Goal: Information Seeking & Learning: Find contact information

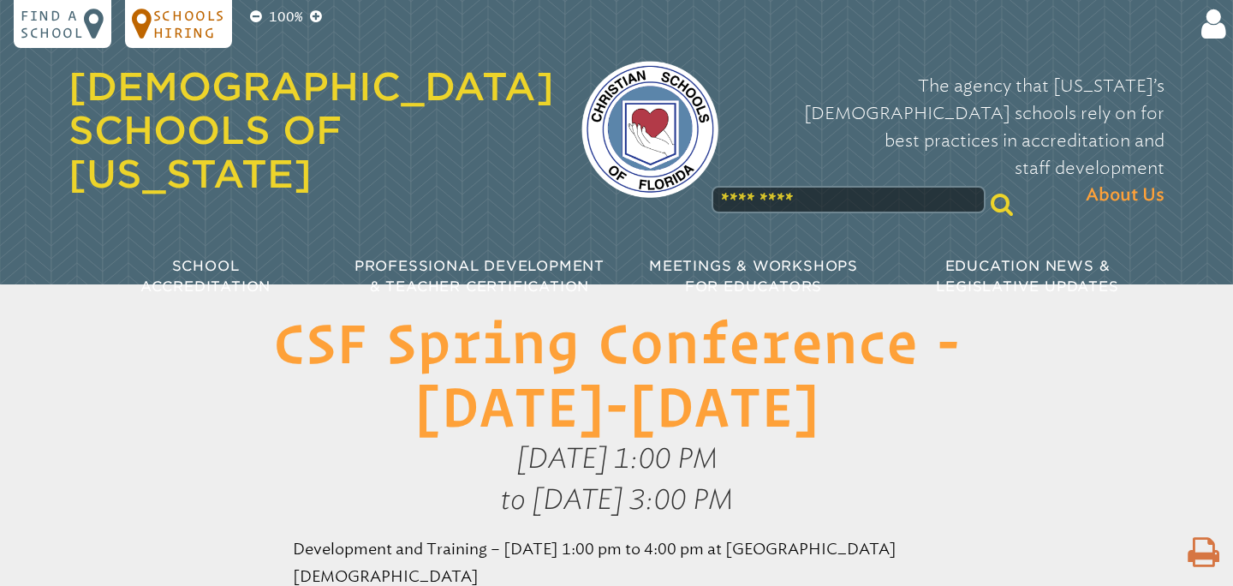
click at [178, 24] on p "Schools Hiring" at bounding box center [189, 24] width 72 height 34
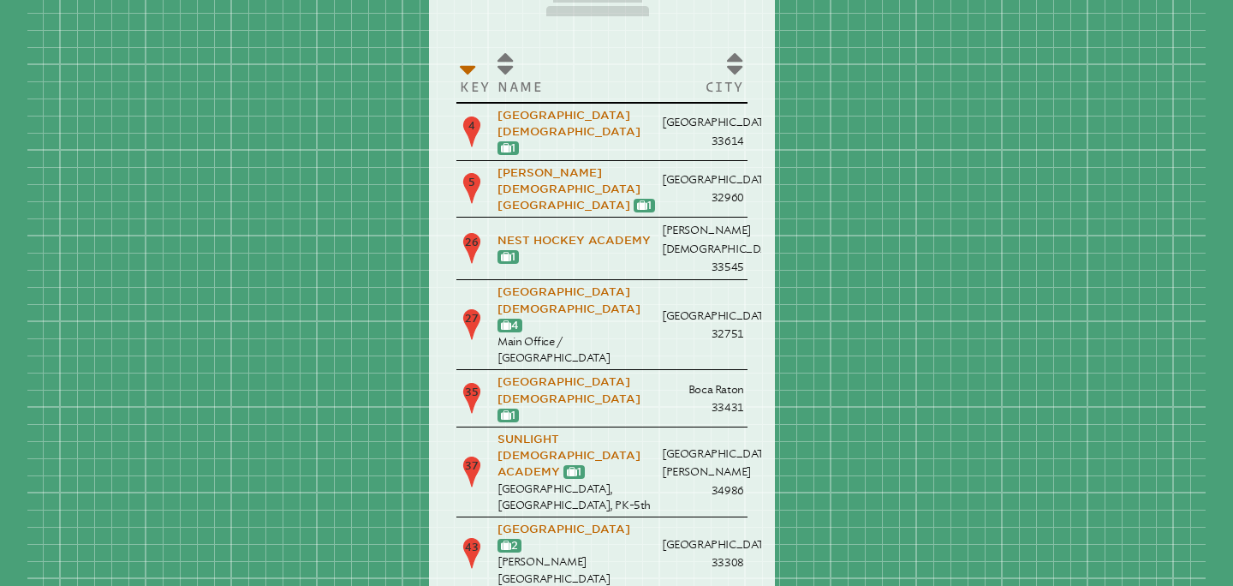
scroll to position [146, 0]
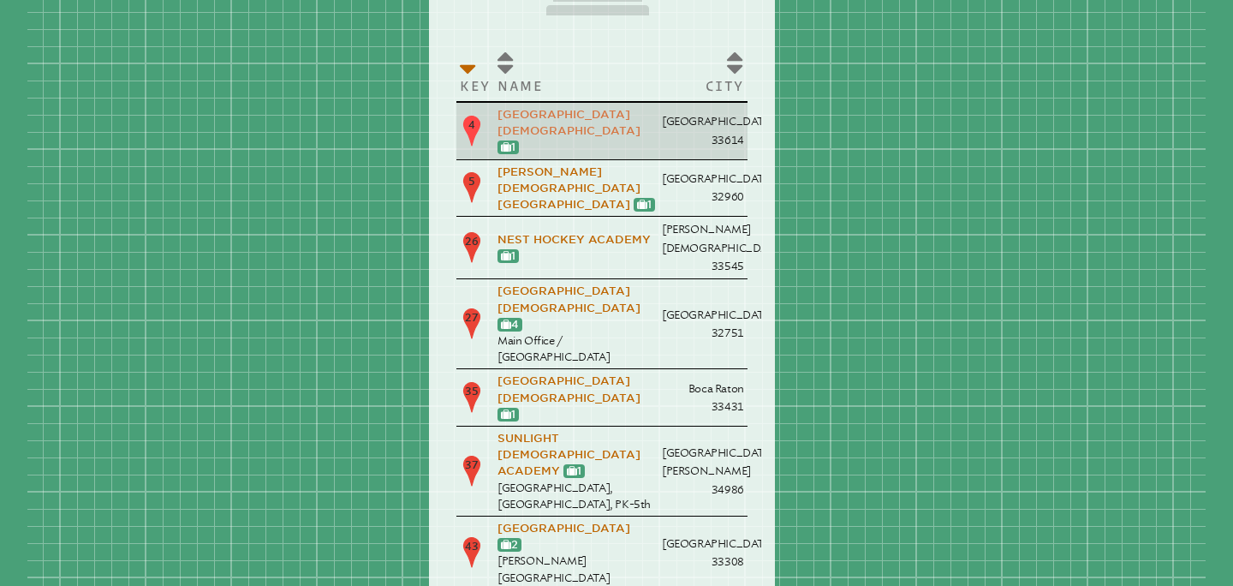
click at [539, 119] on link "[GEOGRAPHIC_DATA][DEMOGRAPHIC_DATA]" at bounding box center [569, 122] width 143 height 29
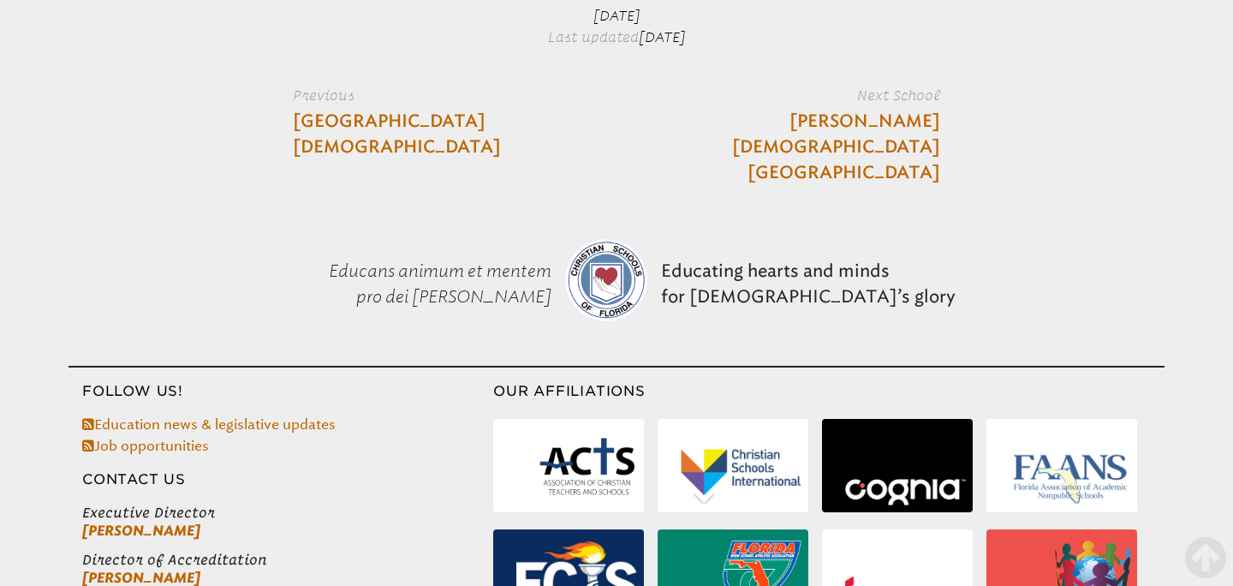
scroll to position [4740, 0]
